Goal: Task Accomplishment & Management: Use online tool/utility

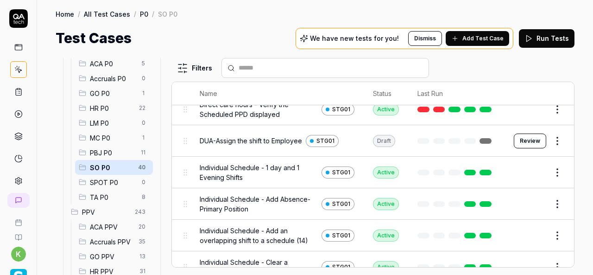
scroll to position [123, 0]
click at [480, 170] on link at bounding box center [486, 172] width 12 height 6
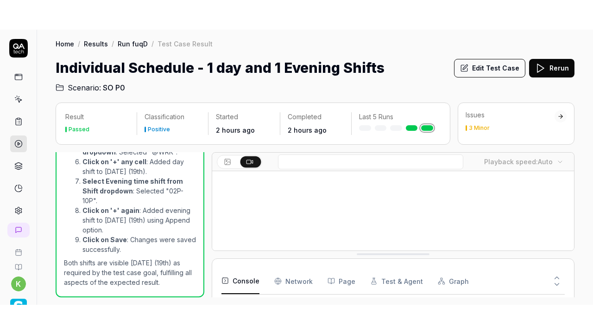
scroll to position [24, 0]
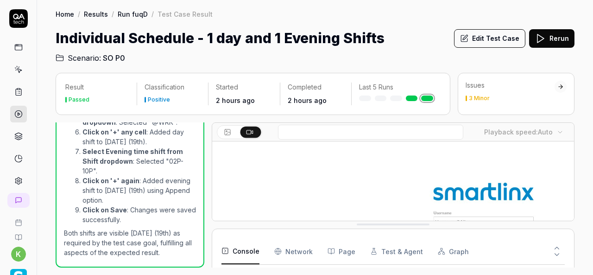
click at [255, 132] on button at bounding box center [250, 131] width 21 height 11
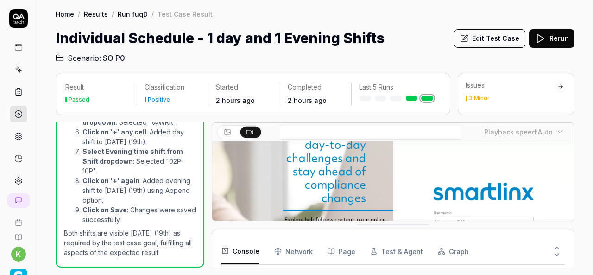
click at [305, 170] on video at bounding box center [393, 230] width 362 height 226
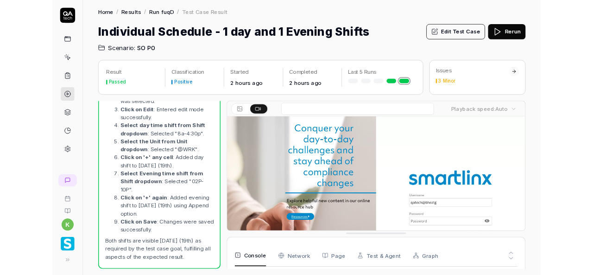
scroll to position [1120, 0]
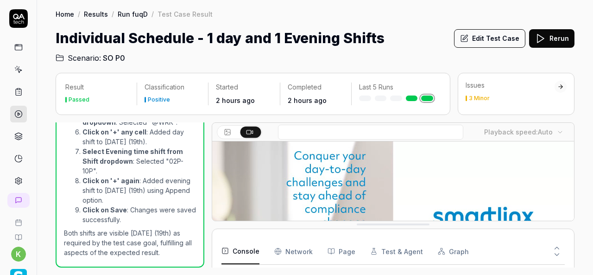
click at [402, 20] on div "Home / Results / Run fuqD / Test Case Result Home / Results / Run fuqD / Test C…" at bounding box center [315, 31] width 556 height 63
click at [409, 30] on div "Individual Schedule - 1 day and 1 Evening Shifts Edit Test Case Rerun" at bounding box center [315, 38] width 519 height 21
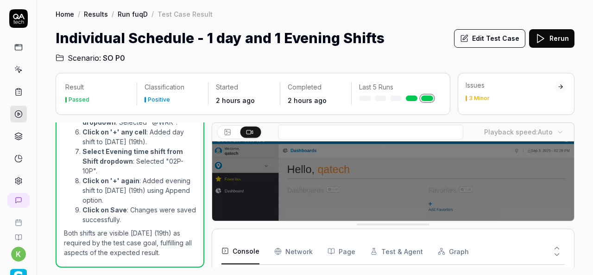
scroll to position [0, 0]
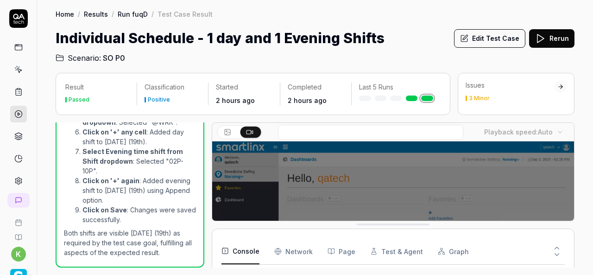
click at [404, 31] on div "Individual Schedule - 1 day and 1 Evening Shifts Edit Test Case Rerun" at bounding box center [315, 38] width 519 height 21
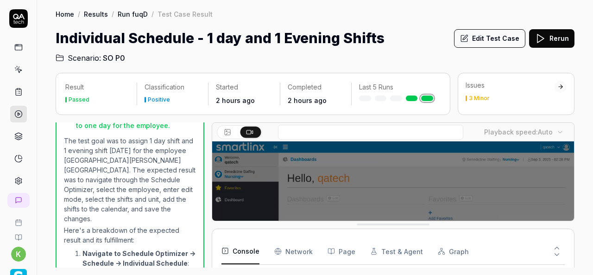
scroll to position [879, 0]
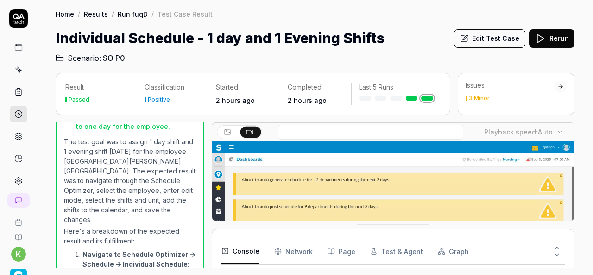
click at [390, 40] on div "Individual Schedule - 1 day and 1 Evening Shifts Edit Test Case Rerun" at bounding box center [315, 38] width 519 height 21
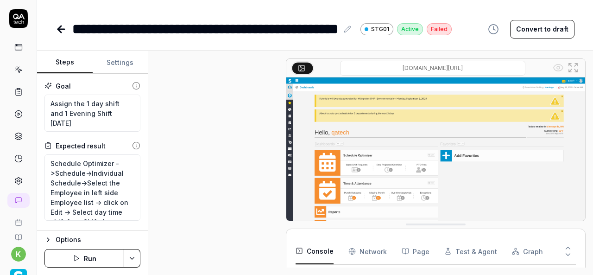
type textarea "*"
